Goal: Task Accomplishment & Management: Use online tool/utility

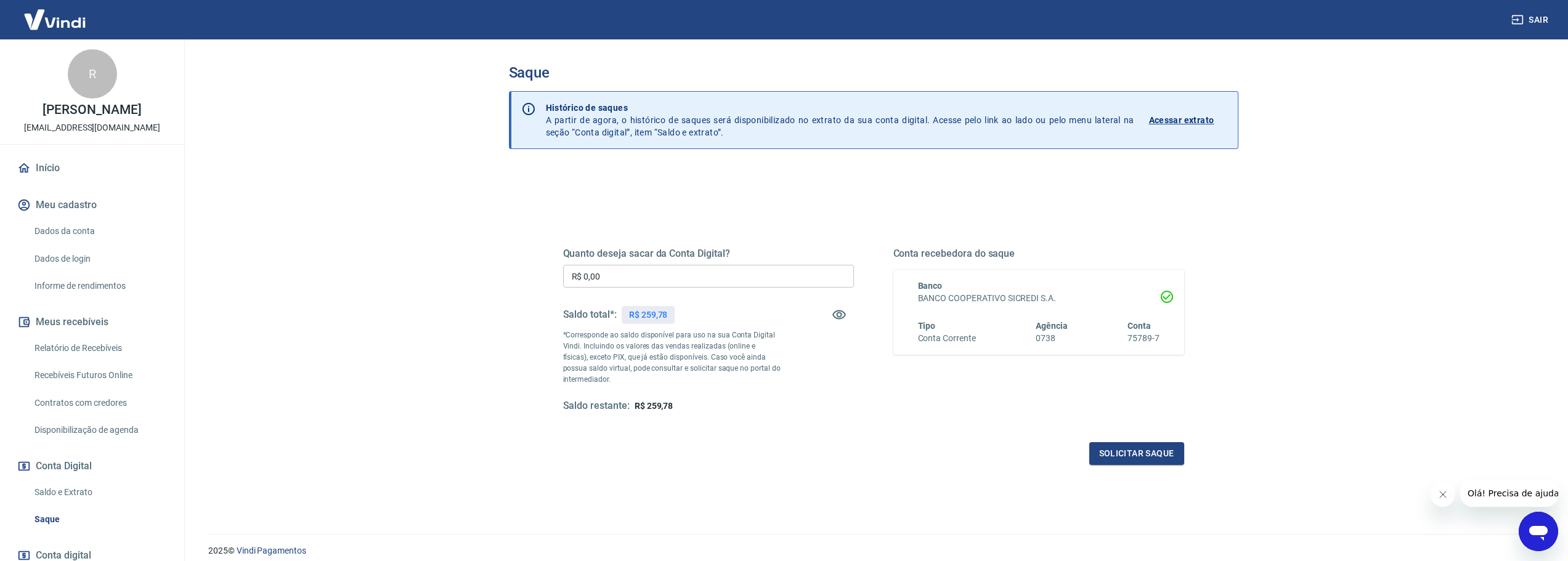
click at [619, 267] on input "R$ 0,00" at bounding box center [709, 276] width 291 height 23
type input "R$ 259,78"
click at [1098, 443] on button "Solicitar saque" at bounding box center [1136, 453] width 95 height 23
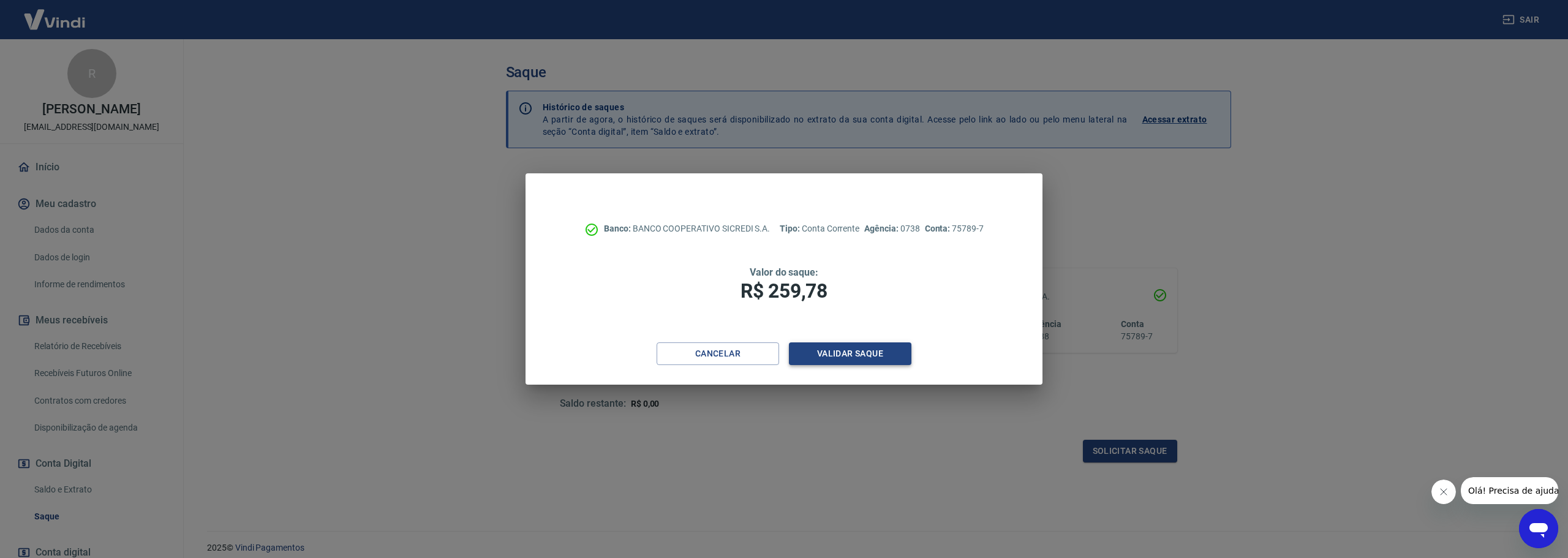
click at [839, 346] on button "Validar saque" at bounding box center [850, 354] width 123 height 23
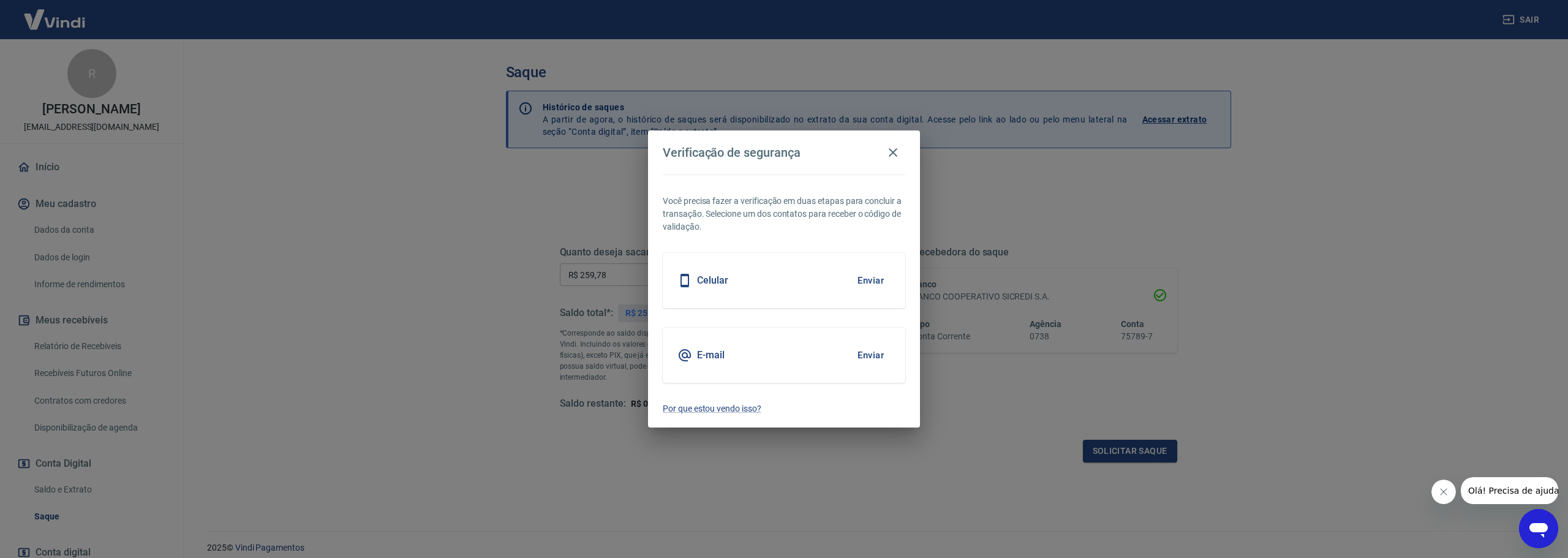
click at [864, 359] on button "Enviar" at bounding box center [871, 356] width 40 height 26
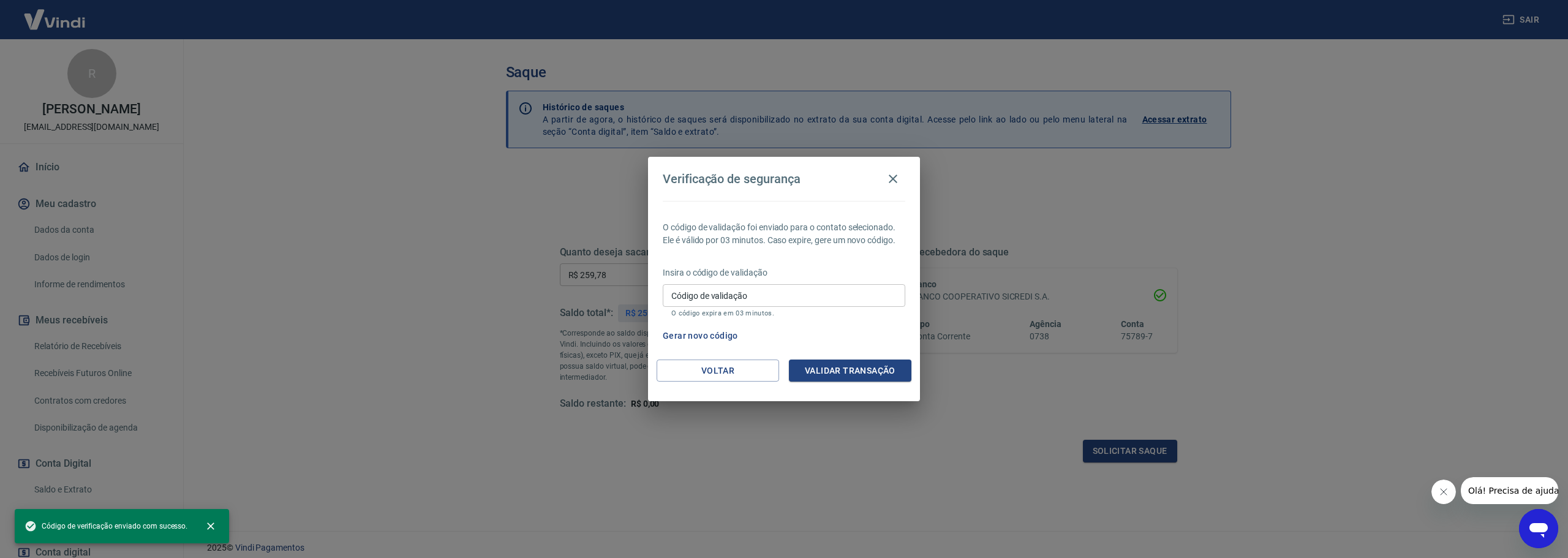
click at [772, 297] on input "Código de validação" at bounding box center [784, 295] width 243 height 23
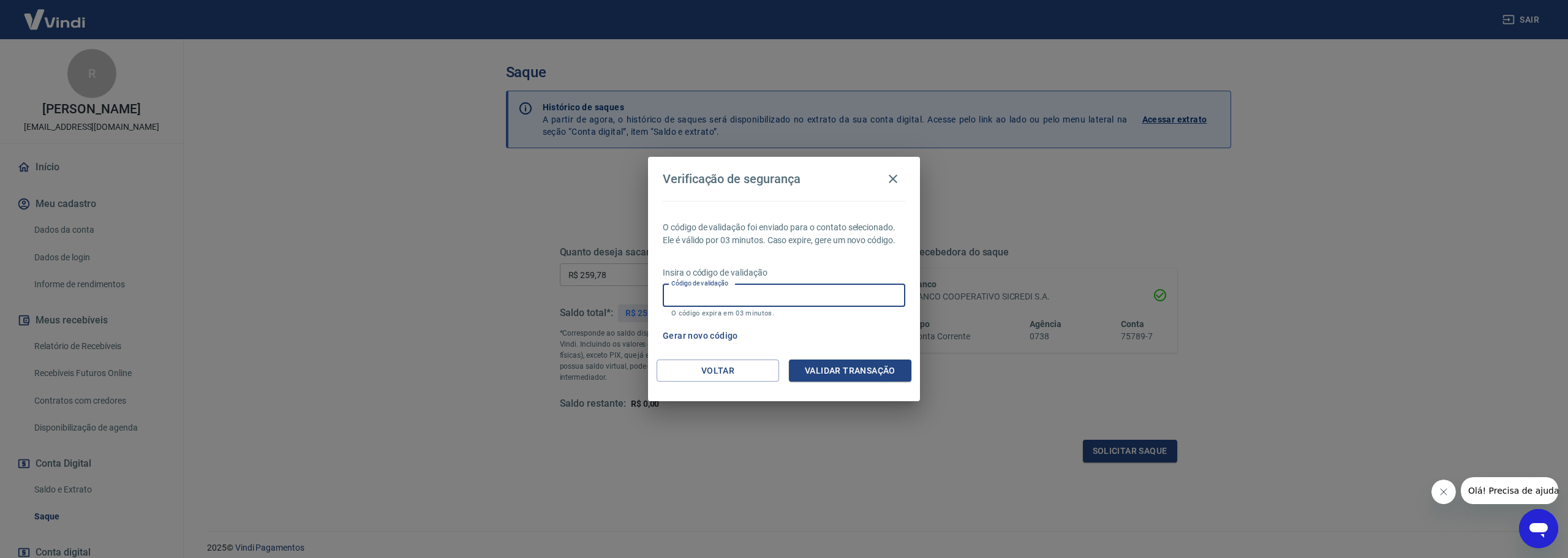
paste input "172090"
type input "172090"
click at [853, 367] on button "Validar transação" at bounding box center [850, 370] width 123 height 23
